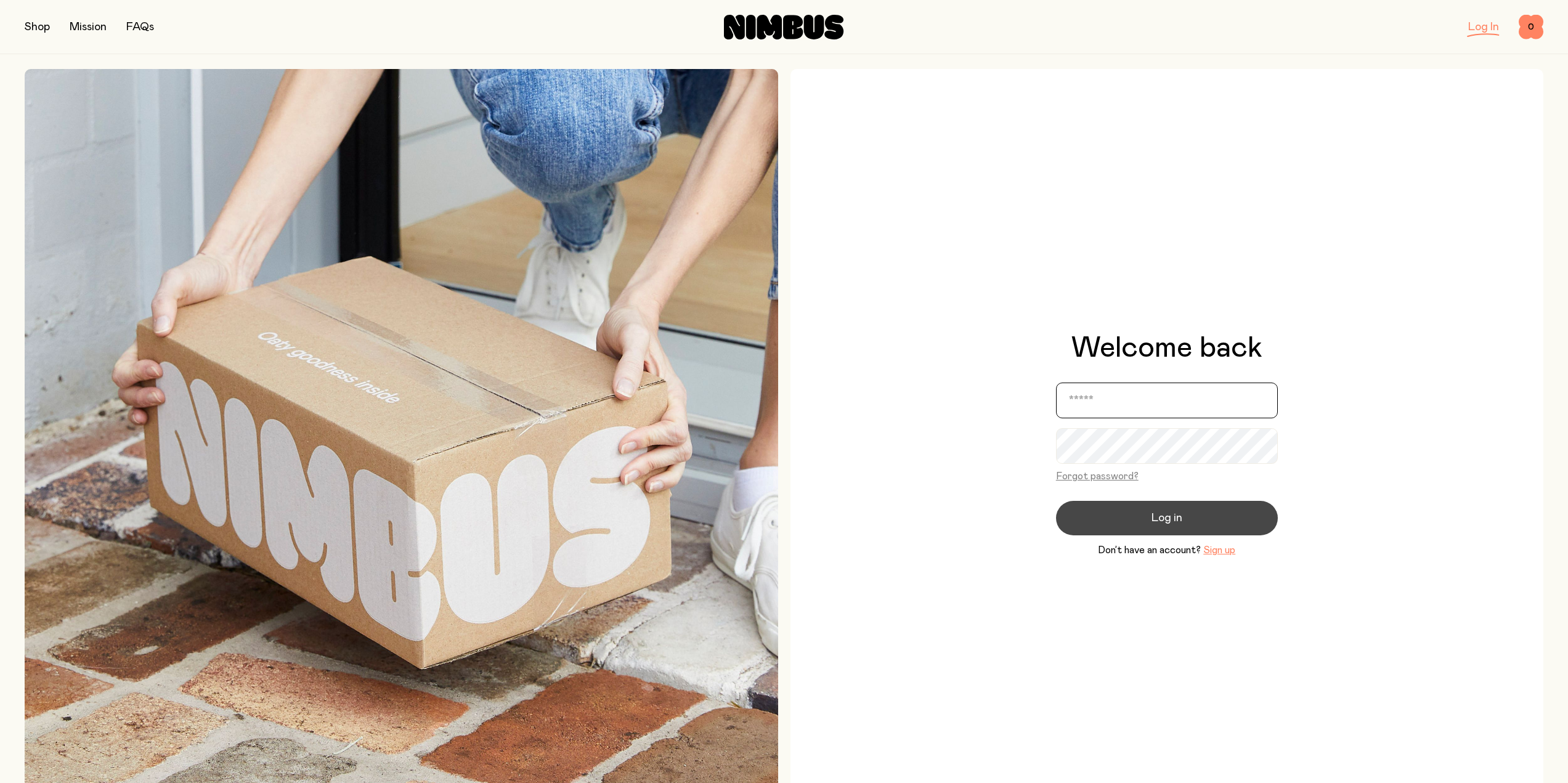
type input "**********"
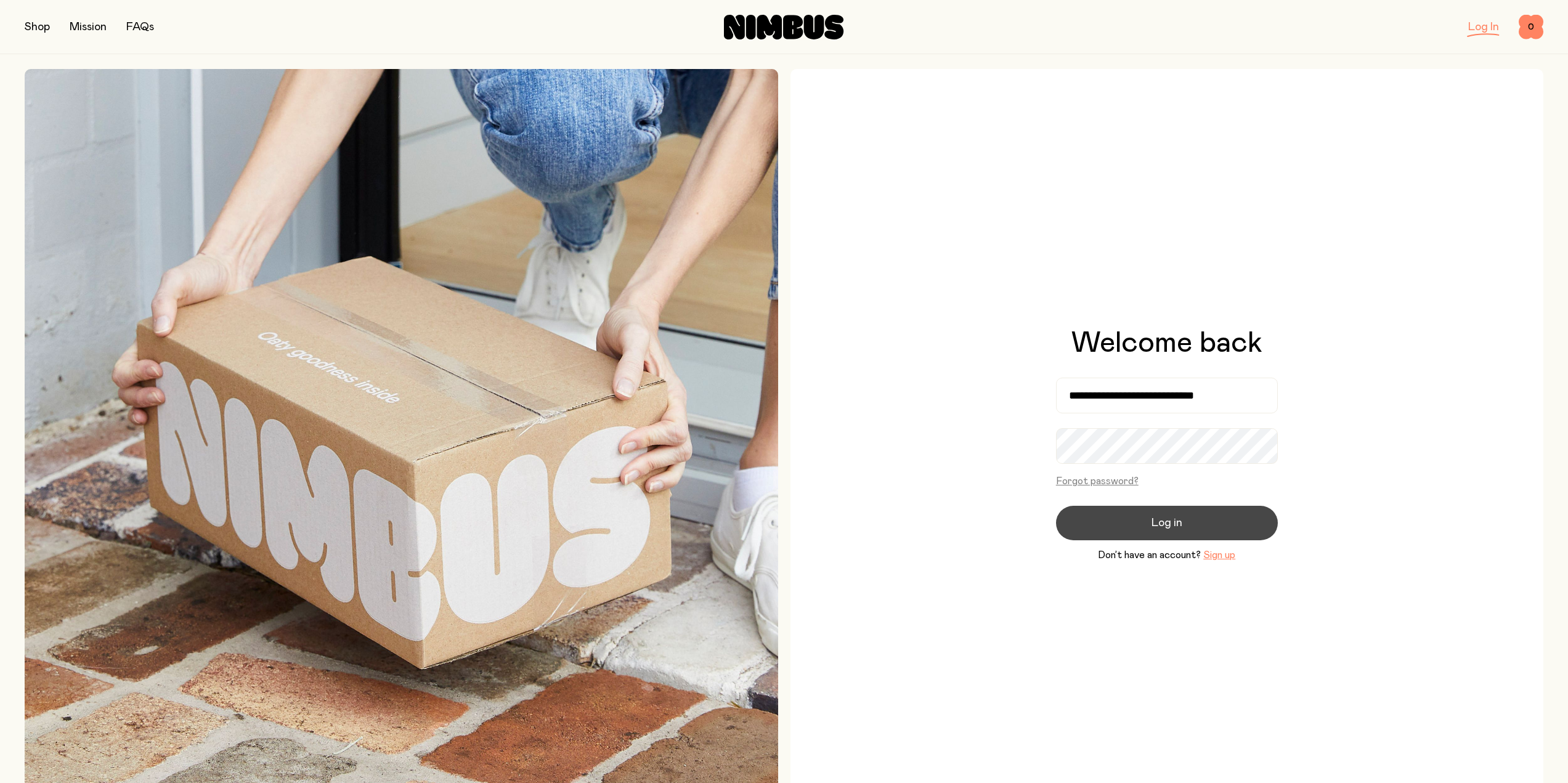
click at [1141, 525] on button "Log in" at bounding box center [1167, 523] width 222 height 34
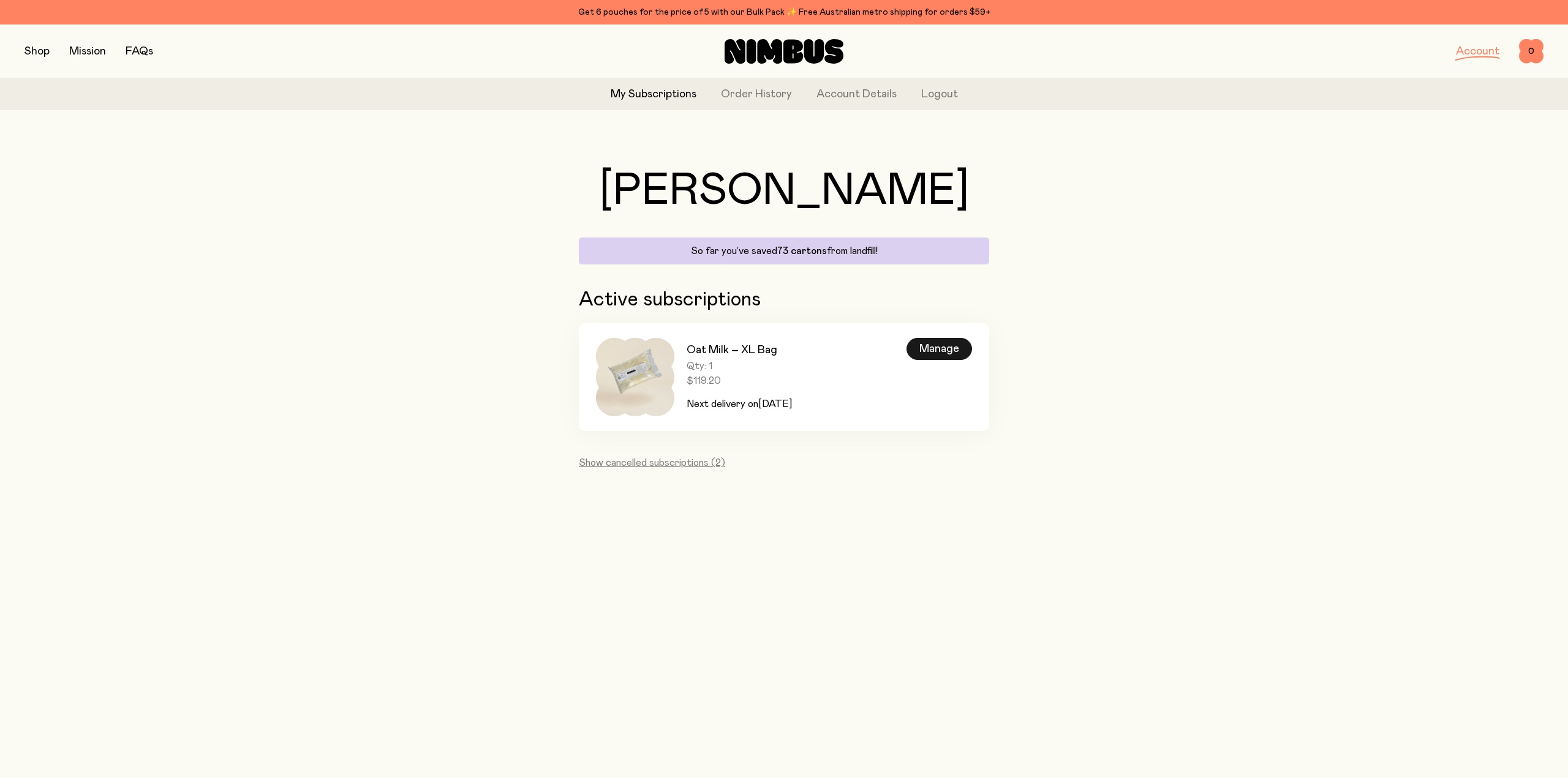
click at [945, 355] on div "Manage" at bounding box center [939, 349] width 65 height 22
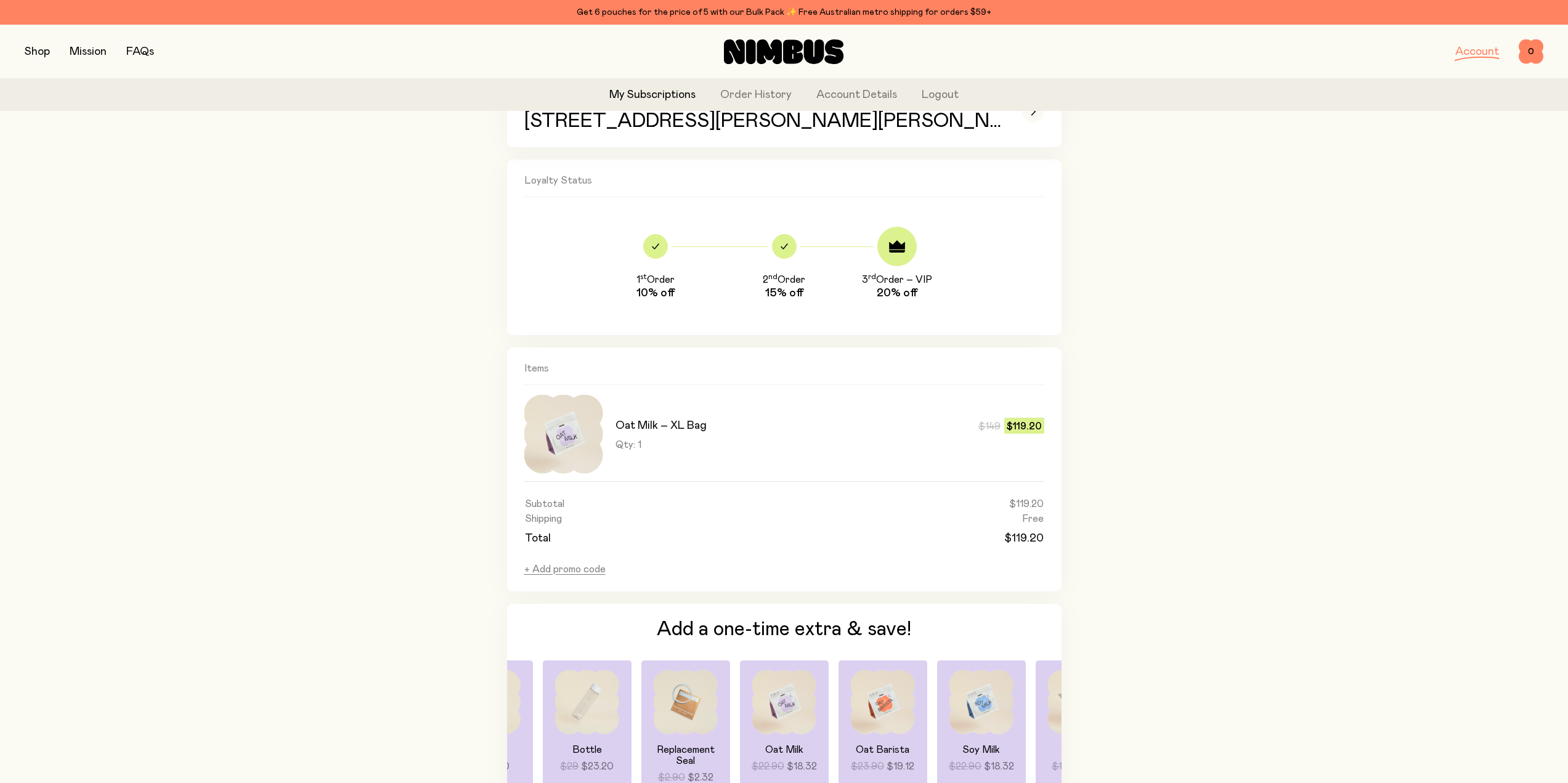
scroll to position [616, 0]
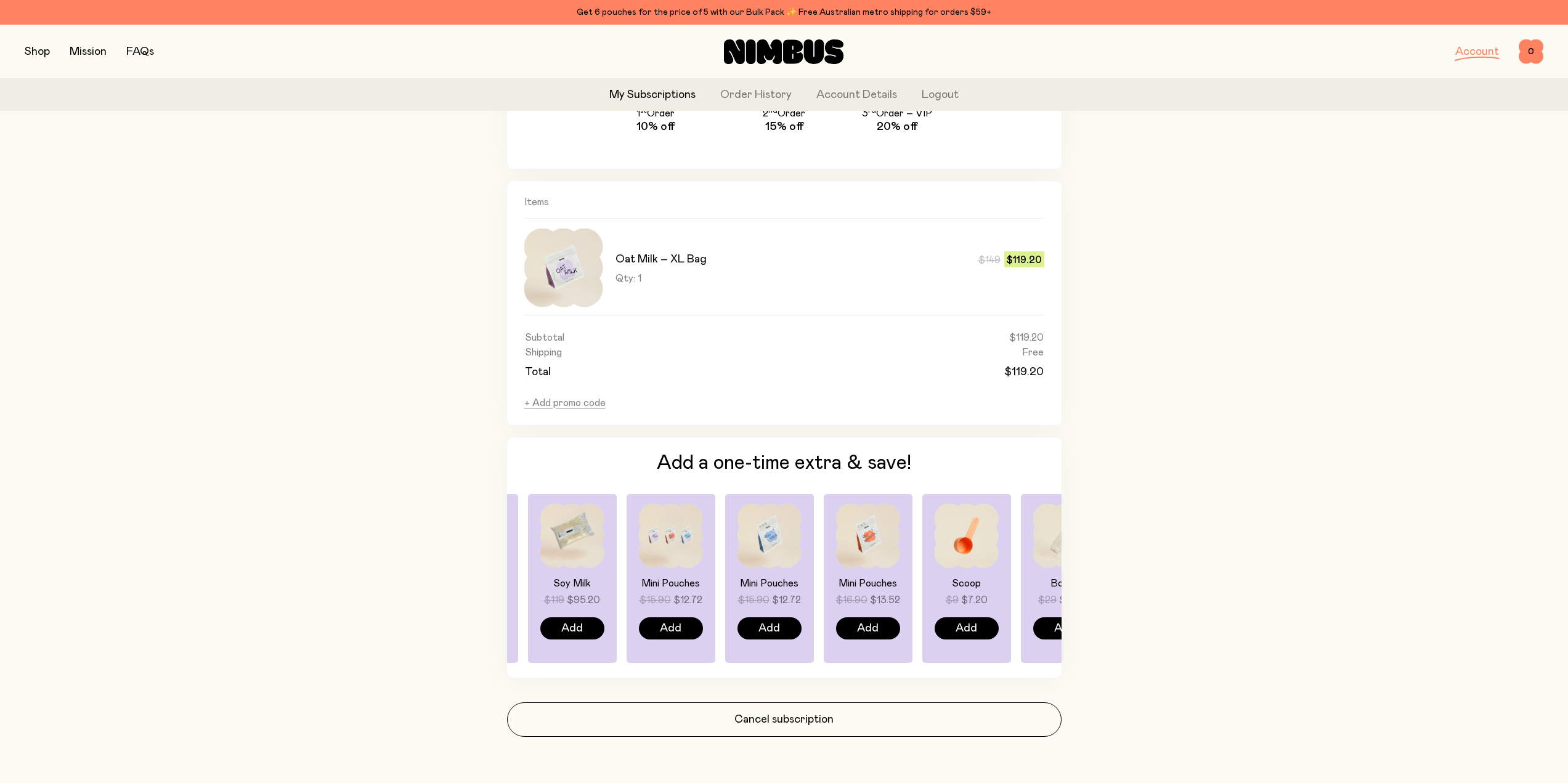
drag, startPoint x: 916, startPoint y: 581, endPoint x: 509, endPoint y: 585, distance: 407.0
click at [626, 585] on div "Soy Milk $22.90 $18.32 Add" at bounding box center [671, 579] width 89 height 169
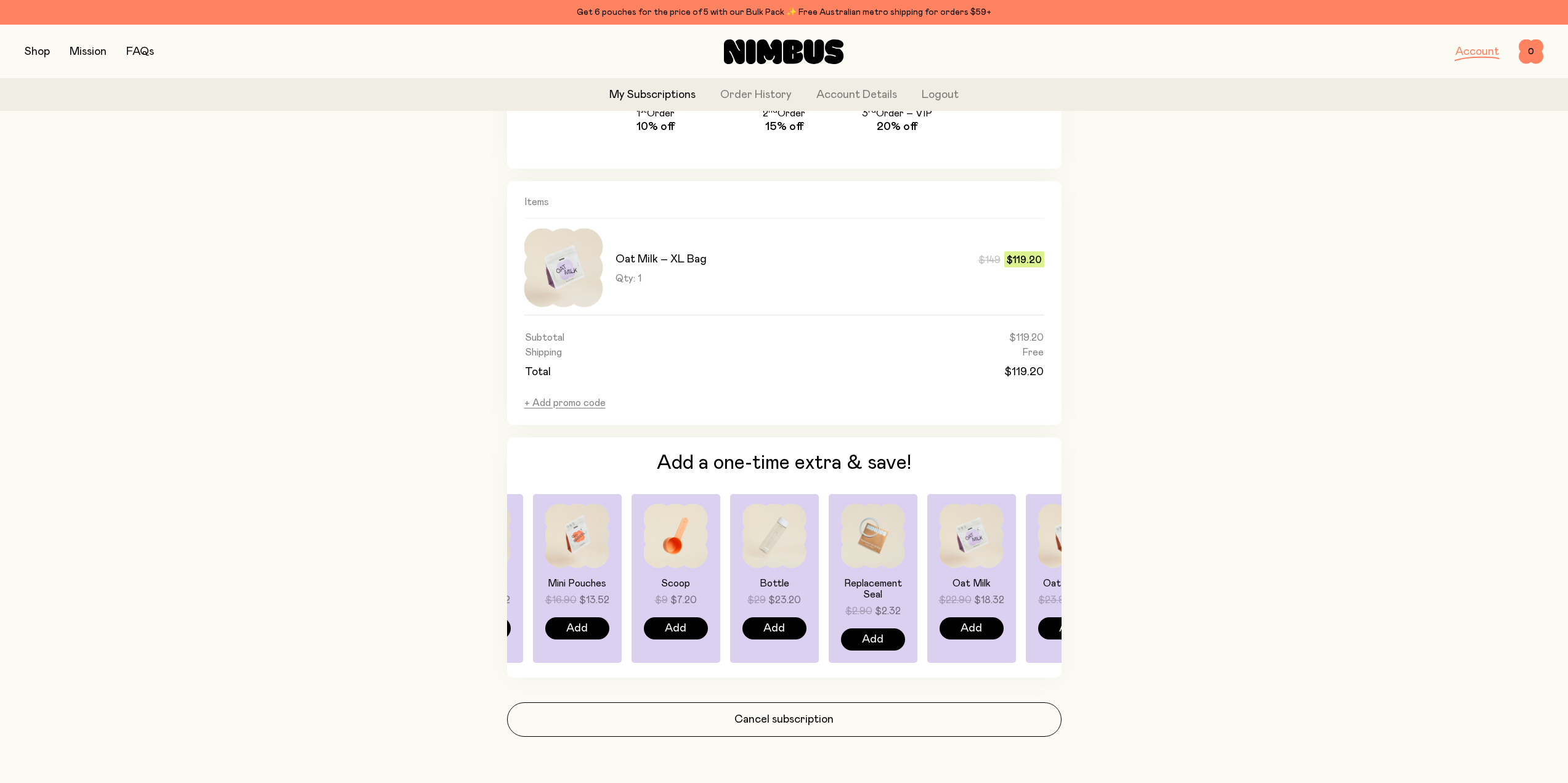
drag, startPoint x: 962, startPoint y: 573, endPoint x: 656, endPoint y: 576, distance: 306.0
click at [828, 576] on div "Scoop $9 $7.20 Add" at bounding box center [873, 579] width 89 height 169
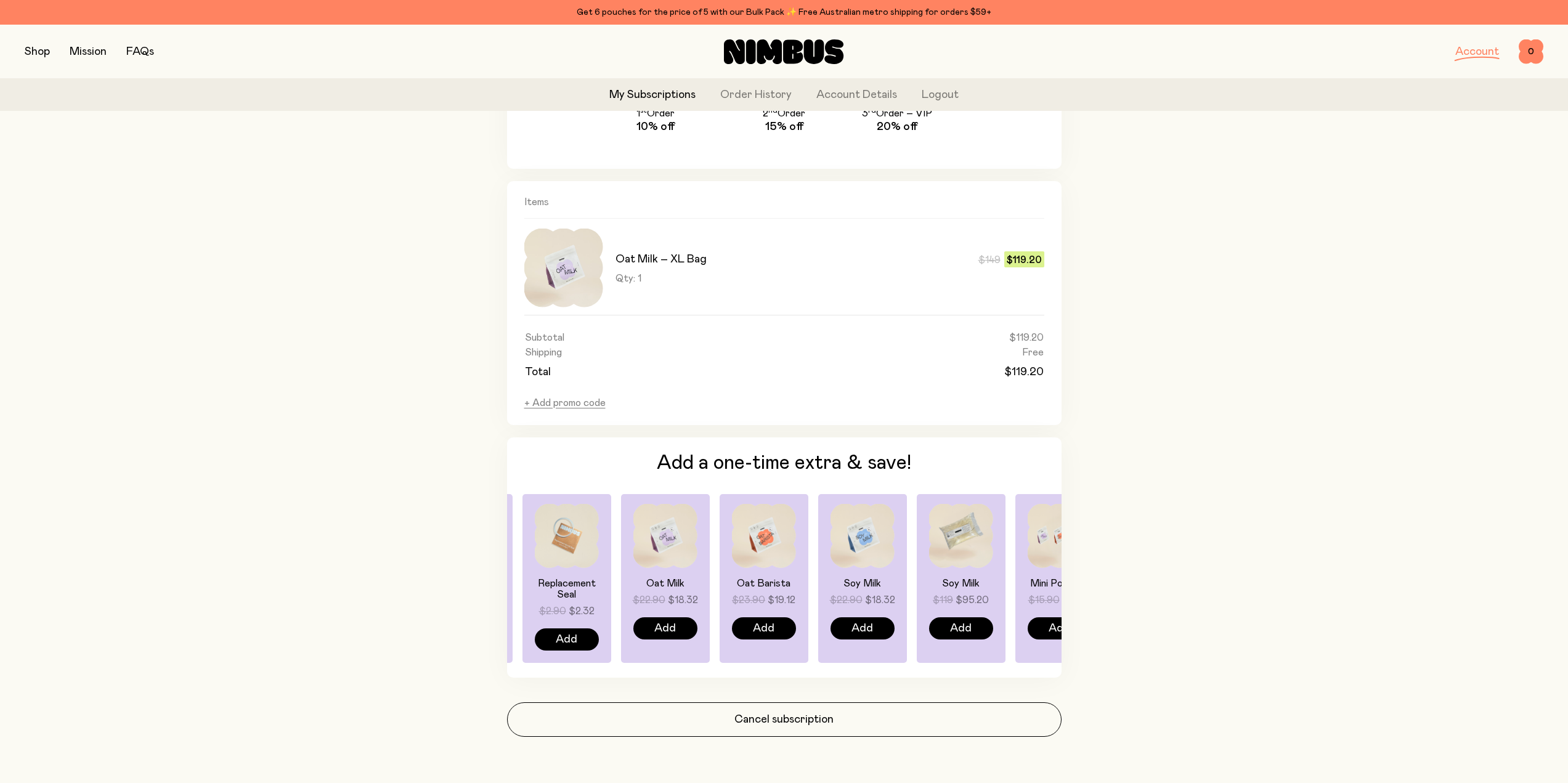
drag, startPoint x: 934, startPoint y: 593, endPoint x: 609, endPoint y: 590, distance: 325.0
click at [606, 592] on div "Oat Milk $22.90 $18.32 Add Oat Barista $23.90 $19.12 Add Soy Milk $22.90 $18.32…" at bounding box center [784, 579] width 554 height 169
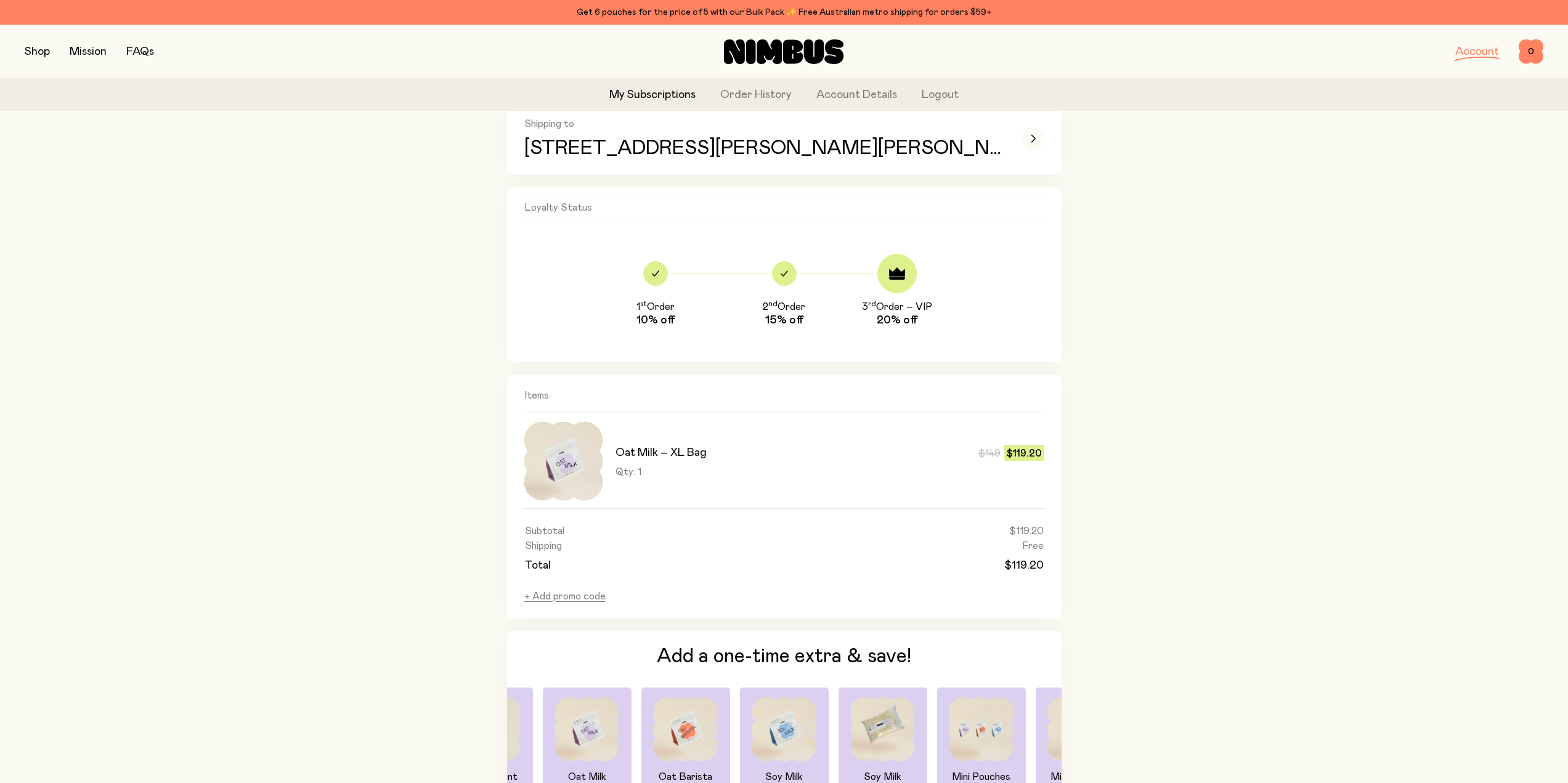
scroll to position [373, 0]
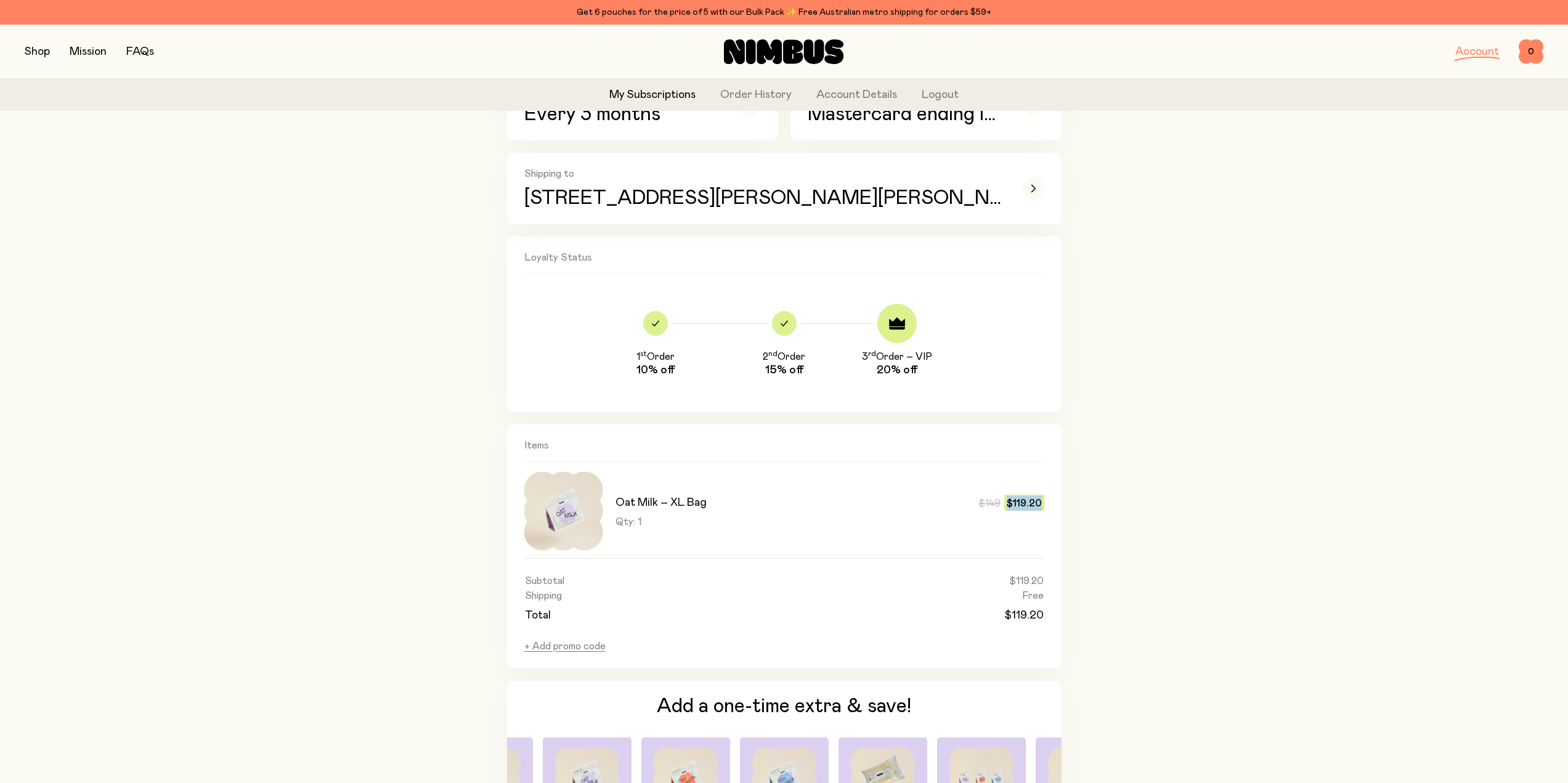
drag, startPoint x: 1041, startPoint y: 502, endPoint x: 1006, endPoint y: 502, distance: 35.0
click at [1006, 502] on span "$119.20" at bounding box center [1024, 503] width 40 height 16
